Goal: Find contact information: Find contact information

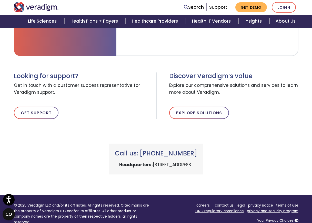
scroll to position [221, 0]
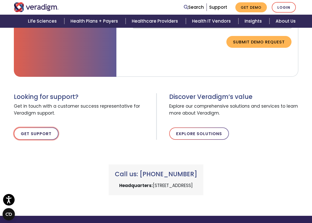
click at [34, 134] on link "Get Support" at bounding box center [36, 133] width 45 height 12
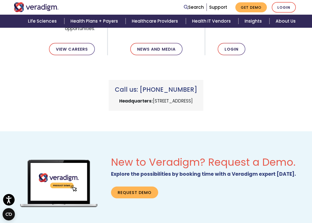
scroll to position [207, 0]
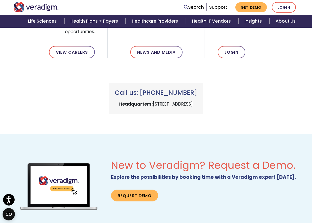
drag, startPoint x: 200, startPoint y: 90, endPoint x: 140, endPoint y: 90, distance: 59.6
click at [140, 90] on h3 "Call us: [PHONE_NUMBER]" at bounding box center [156, 92] width 82 height 7
drag, startPoint x: 140, startPoint y: 90, endPoint x: 165, endPoint y: 92, distance: 24.7
copy h3 "[PHONE_NUMBER]"
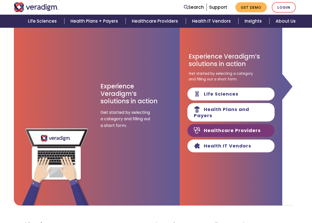
scroll to position [0, 166]
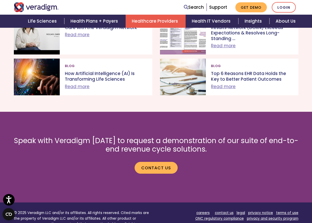
scroll to position [2122, 0]
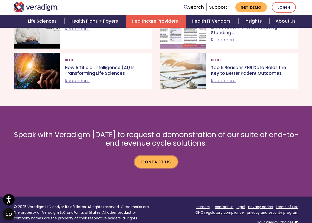
click at [154, 156] on link "Contact us" at bounding box center [156, 162] width 43 height 12
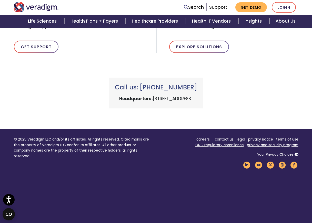
scroll to position [324, 0]
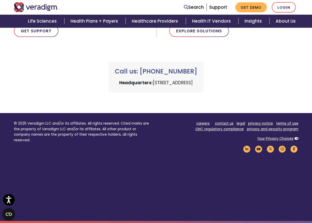
drag, startPoint x: 196, startPoint y: 70, endPoint x: 144, endPoint y: 69, distance: 52.1
click at [144, 69] on h3 "Call us: [PHONE_NUMBER]" at bounding box center [156, 71] width 82 height 7
copy h3 "1 (800) 877-5678"
